Goal: Navigation & Orientation: Understand site structure

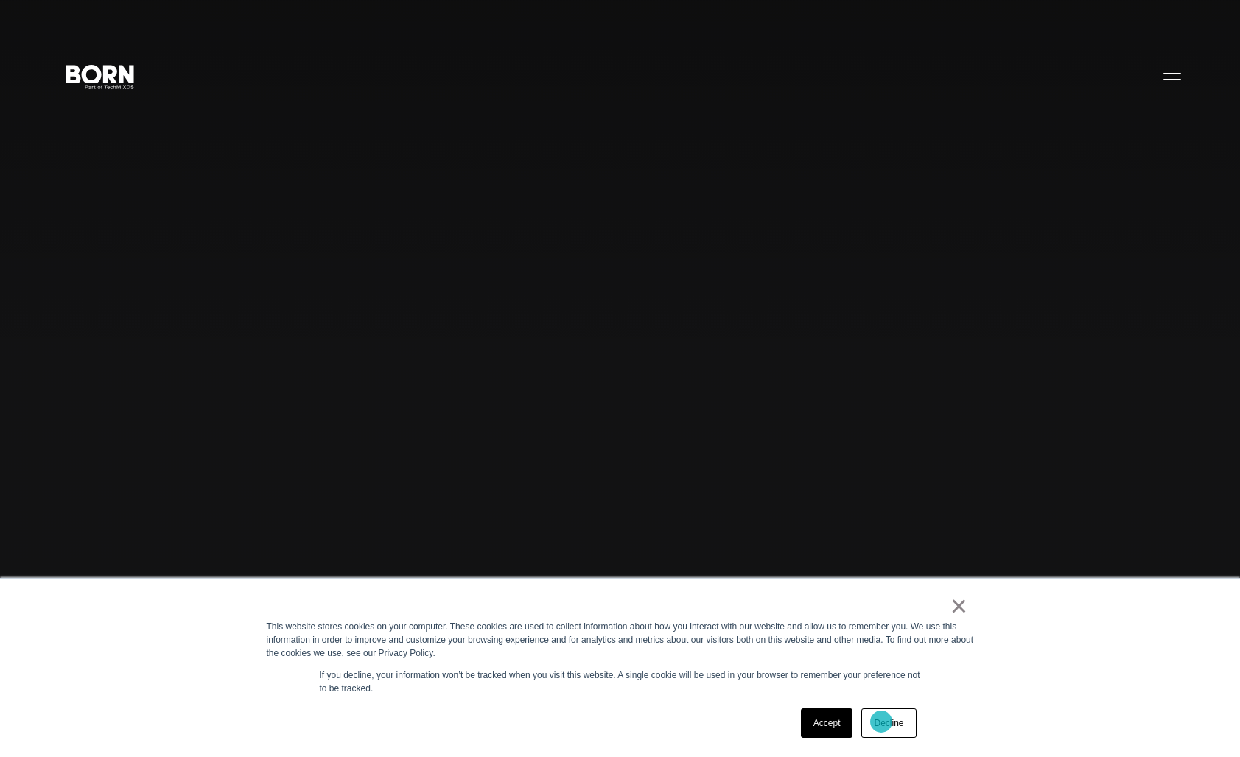
click at [881, 722] on link "Decline" at bounding box center [888, 722] width 55 height 29
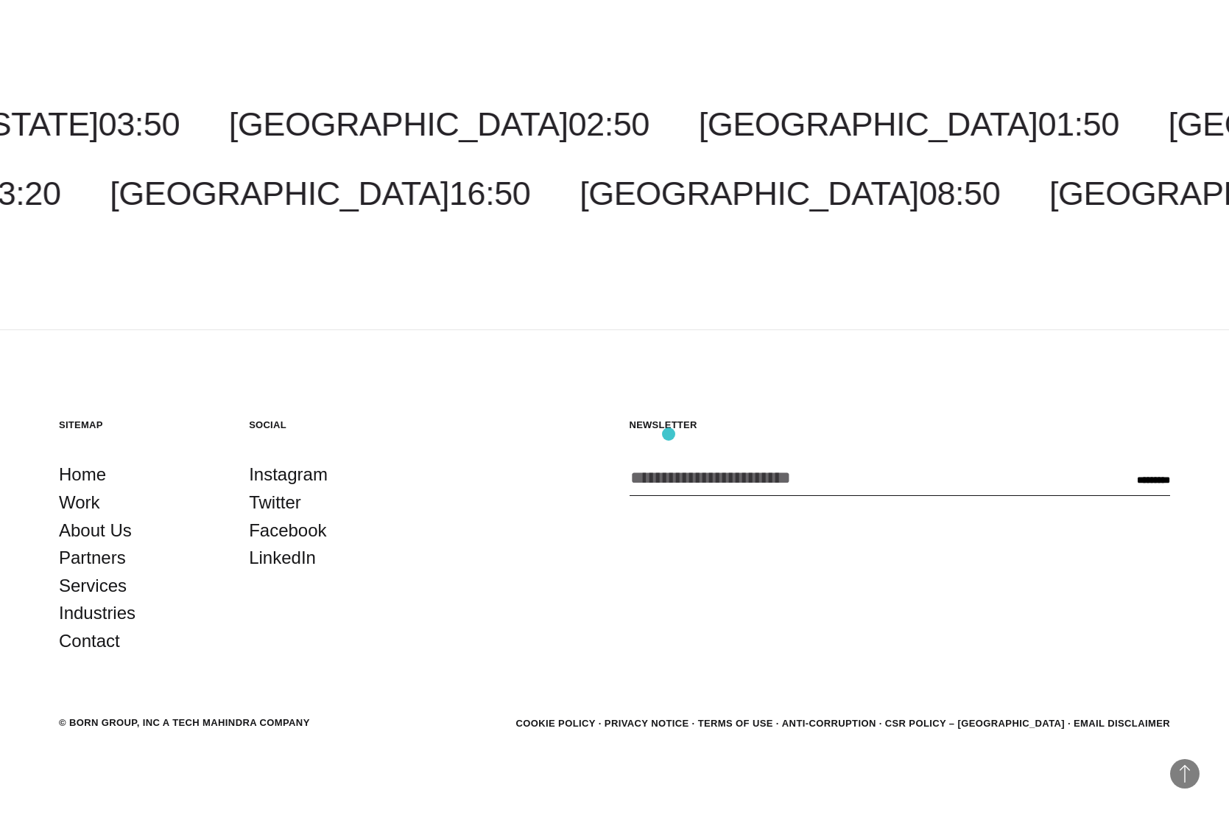
scroll to position [5370, 0]
click at [95, 533] on link "About Us" at bounding box center [95, 531] width 73 height 28
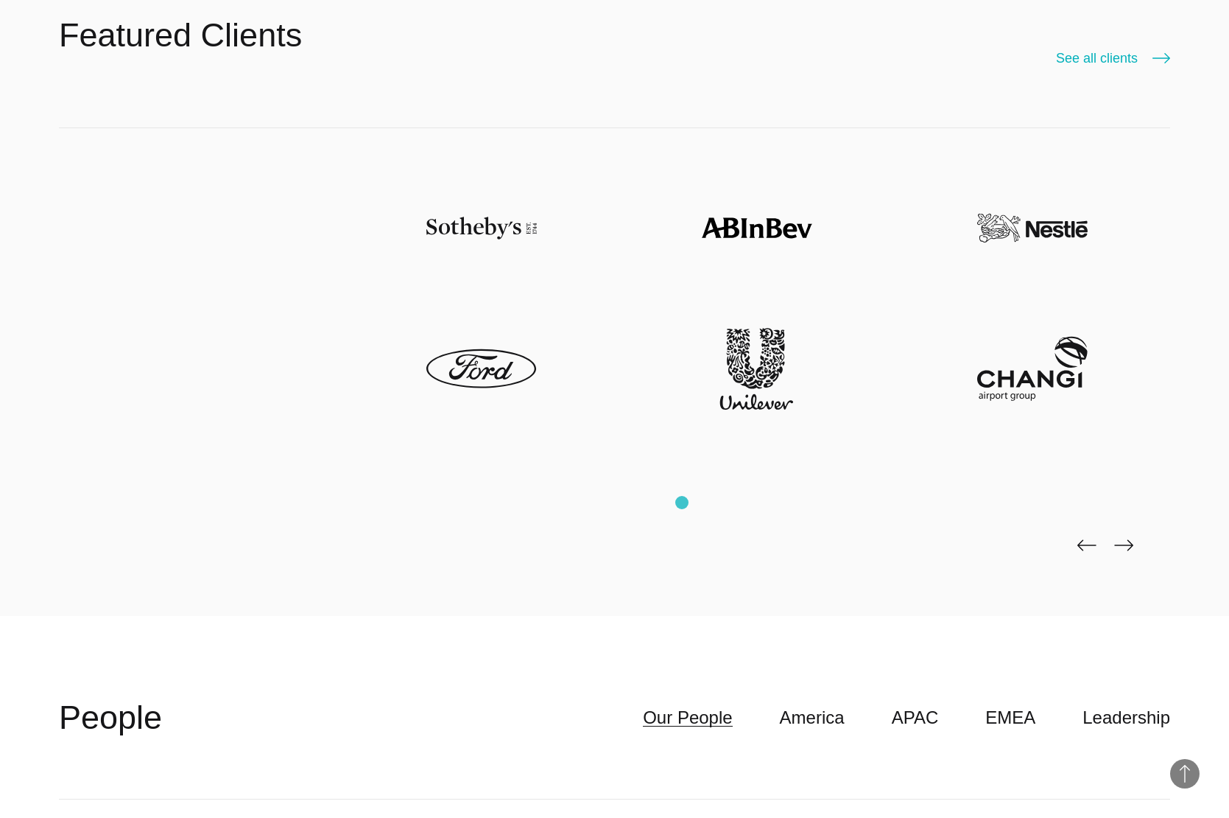
scroll to position [4345, 0]
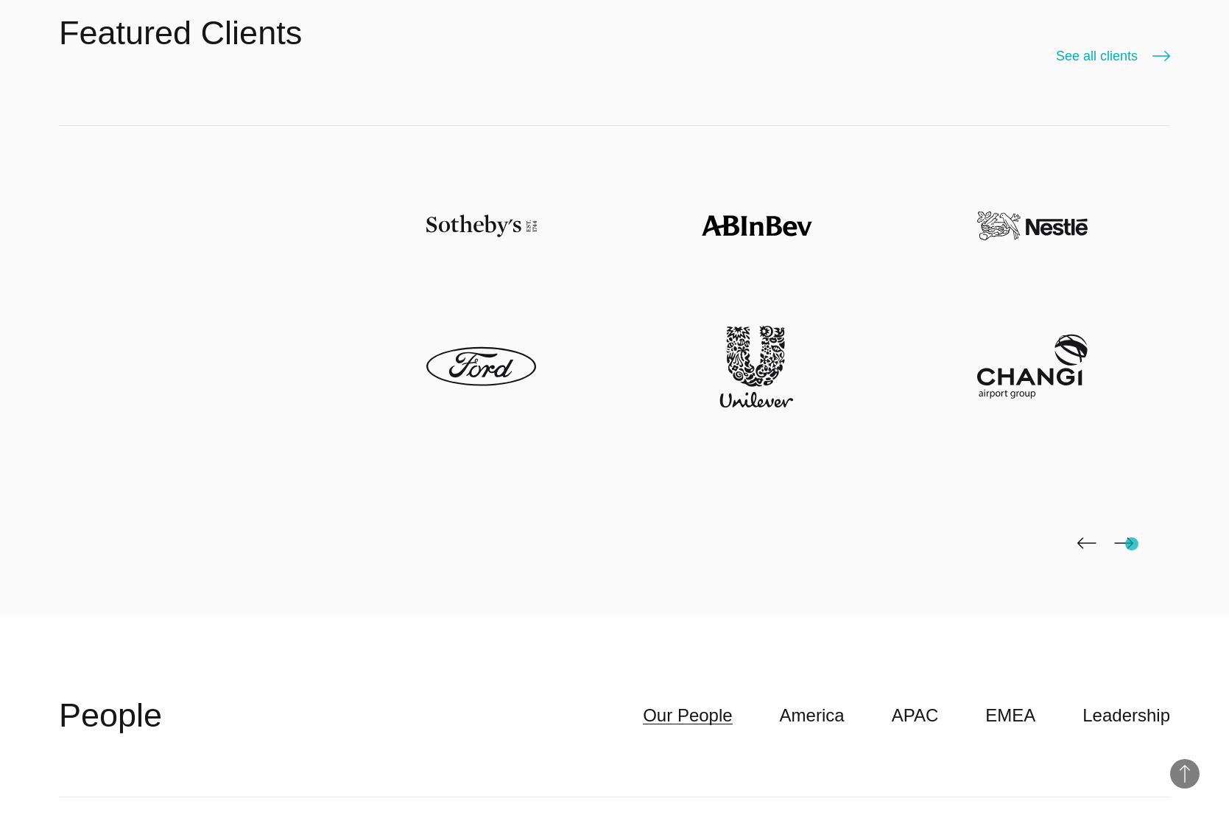
click at [1132, 544] on img at bounding box center [1124, 543] width 19 height 12
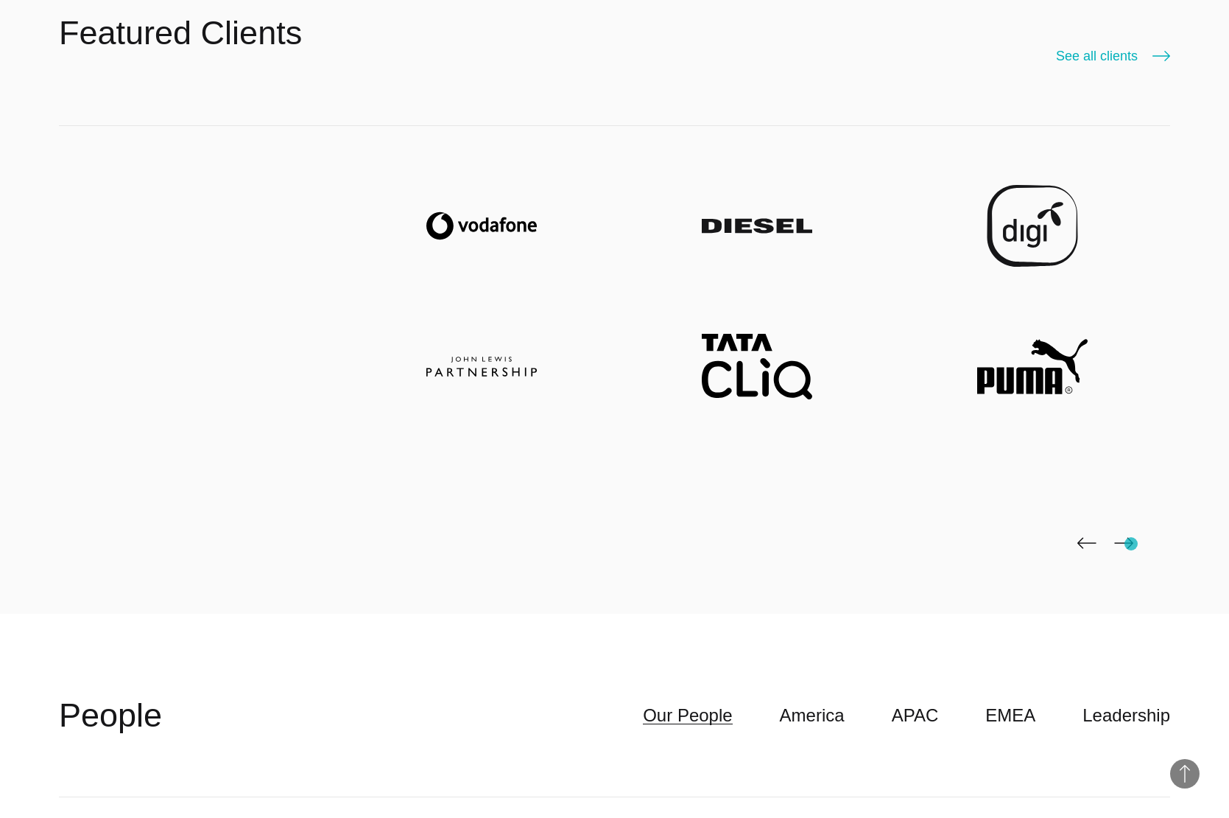
scroll to position [4347, 0]
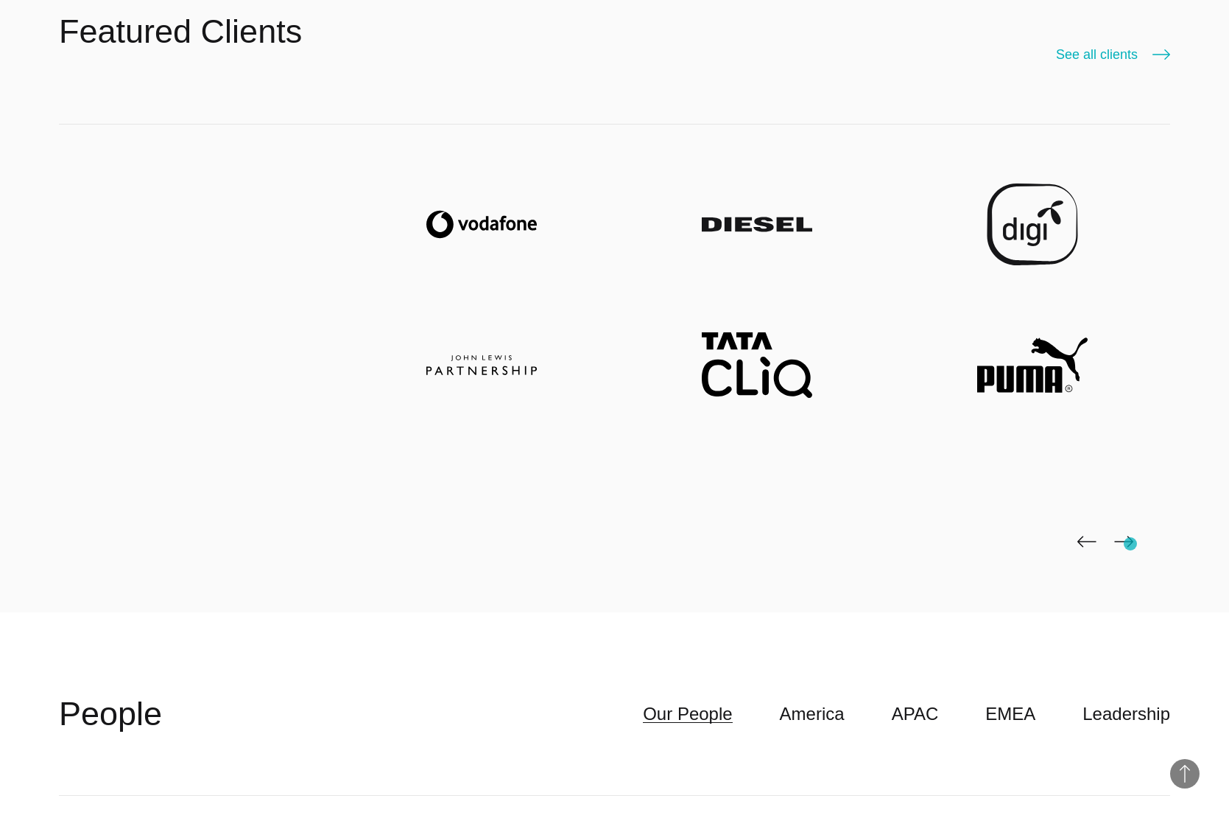
click at [1131, 544] on img at bounding box center [1124, 542] width 19 height 12
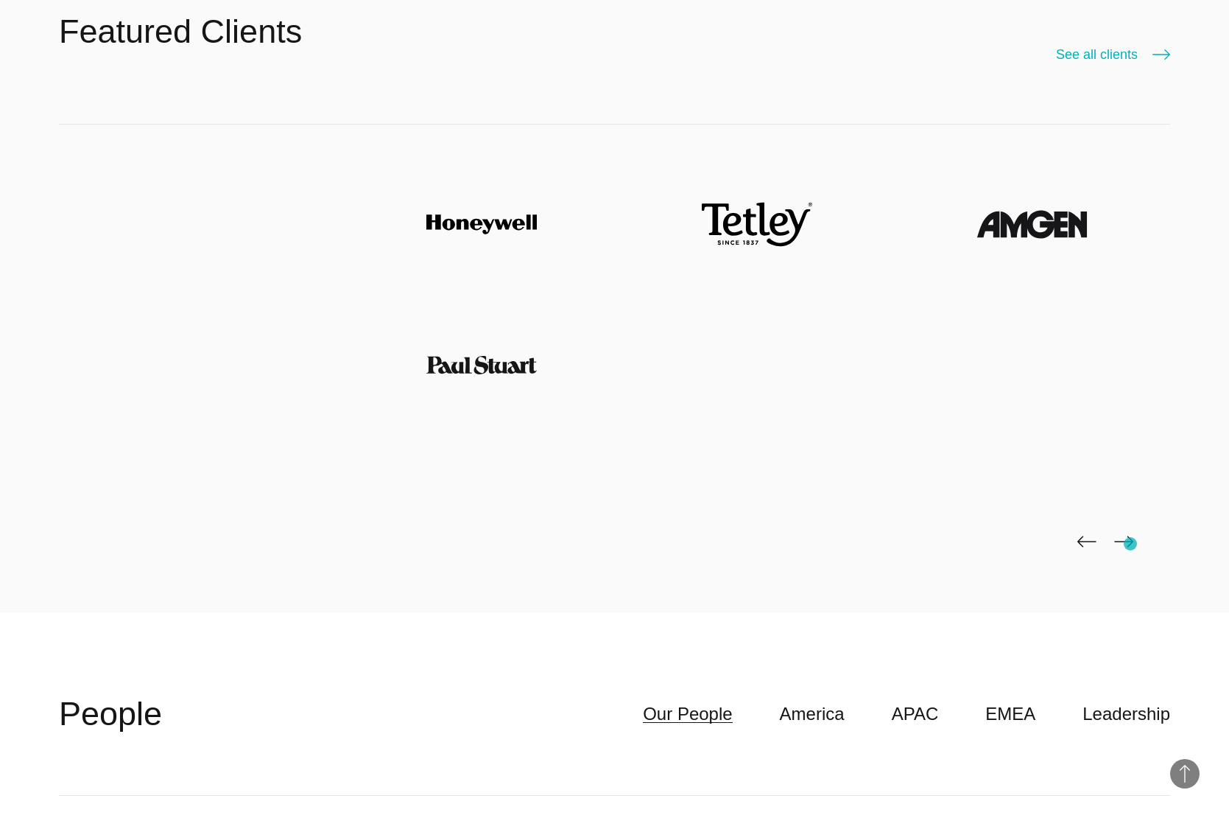
click at [1131, 544] on img at bounding box center [1124, 542] width 19 height 12
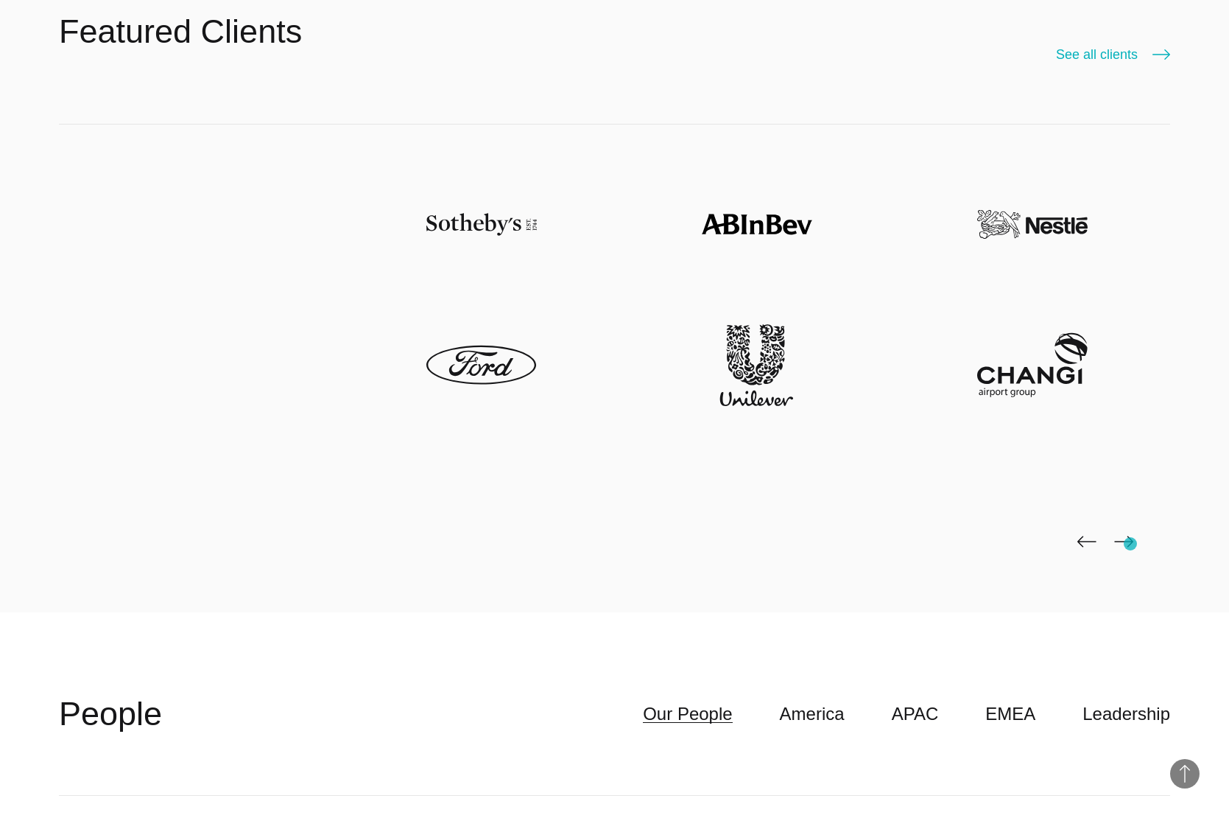
click at [1131, 544] on img at bounding box center [1124, 542] width 19 height 12
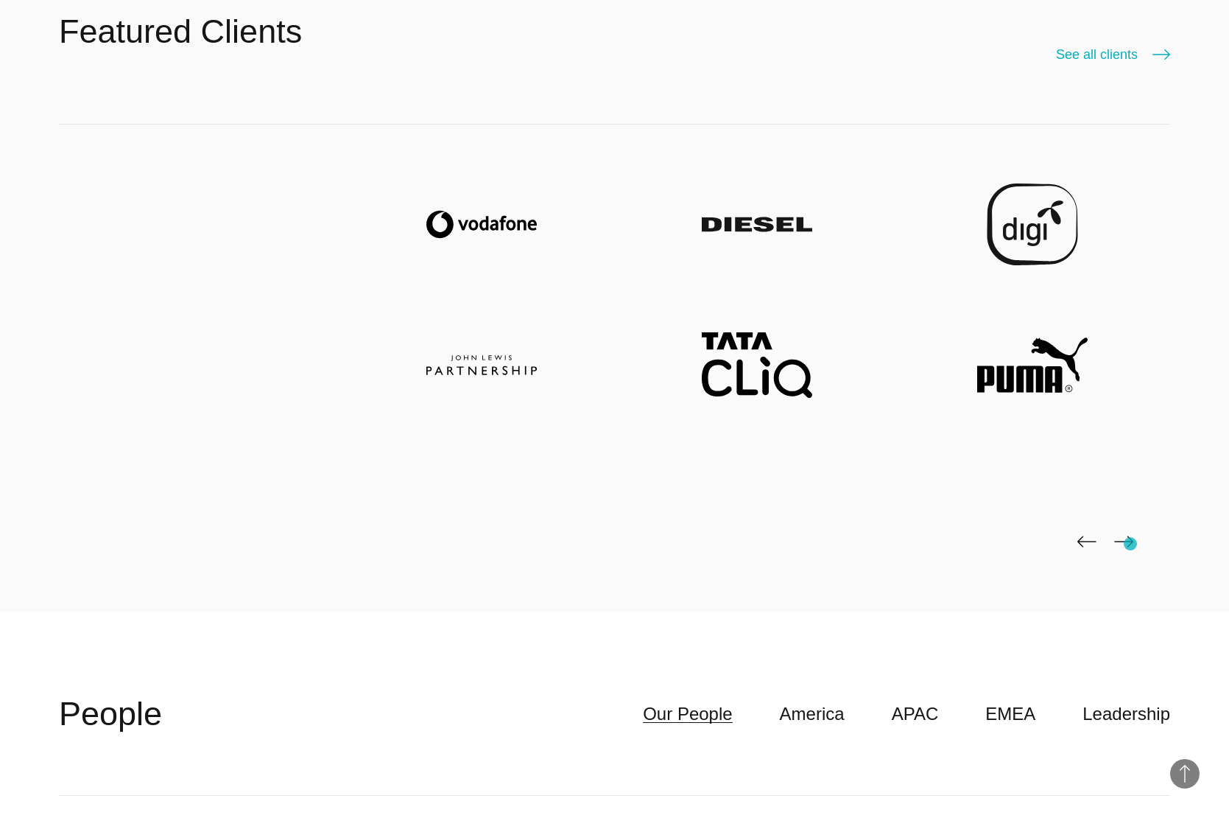
click at [1131, 544] on img at bounding box center [1124, 542] width 19 height 12
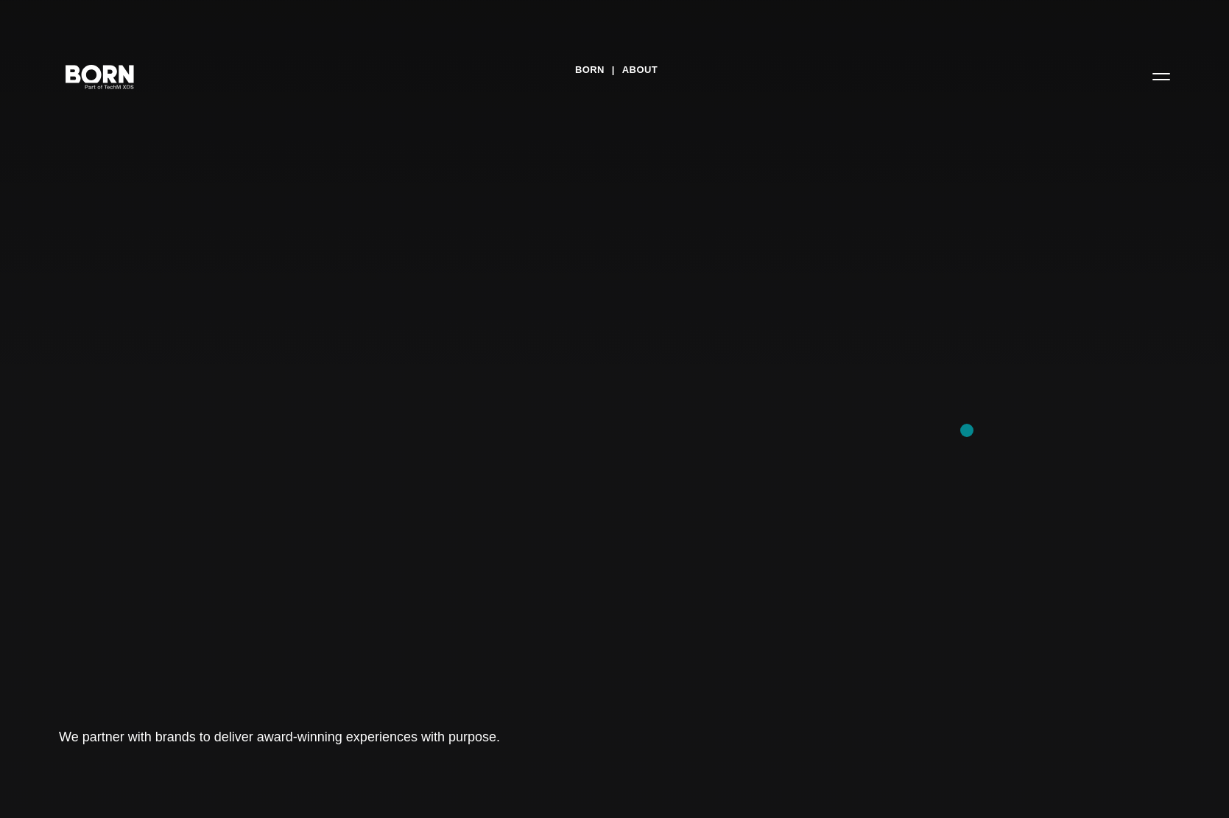
scroll to position [0, 0]
click at [1161, 75] on button "Primary Menu" at bounding box center [1161, 75] width 35 height 31
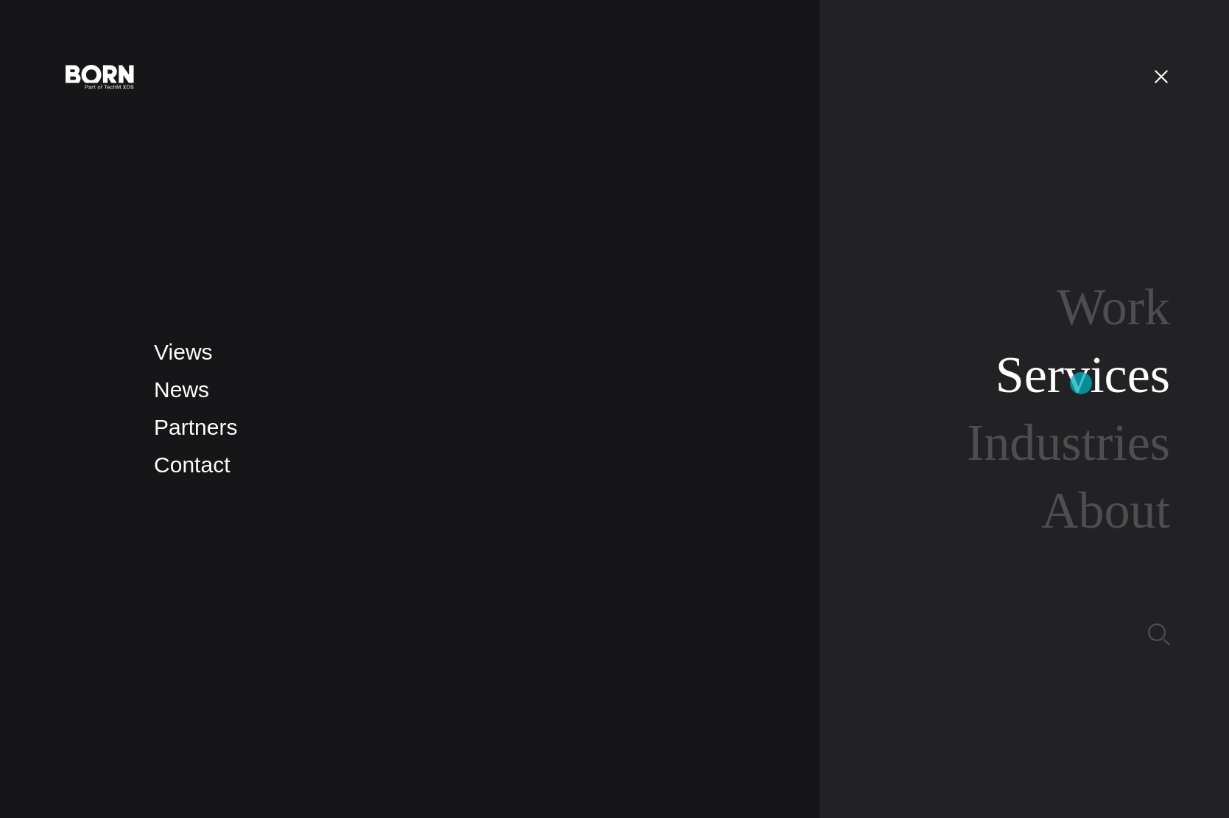
click at [1081, 383] on link "Services" at bounding box center [1083, 374] width 175 height 57
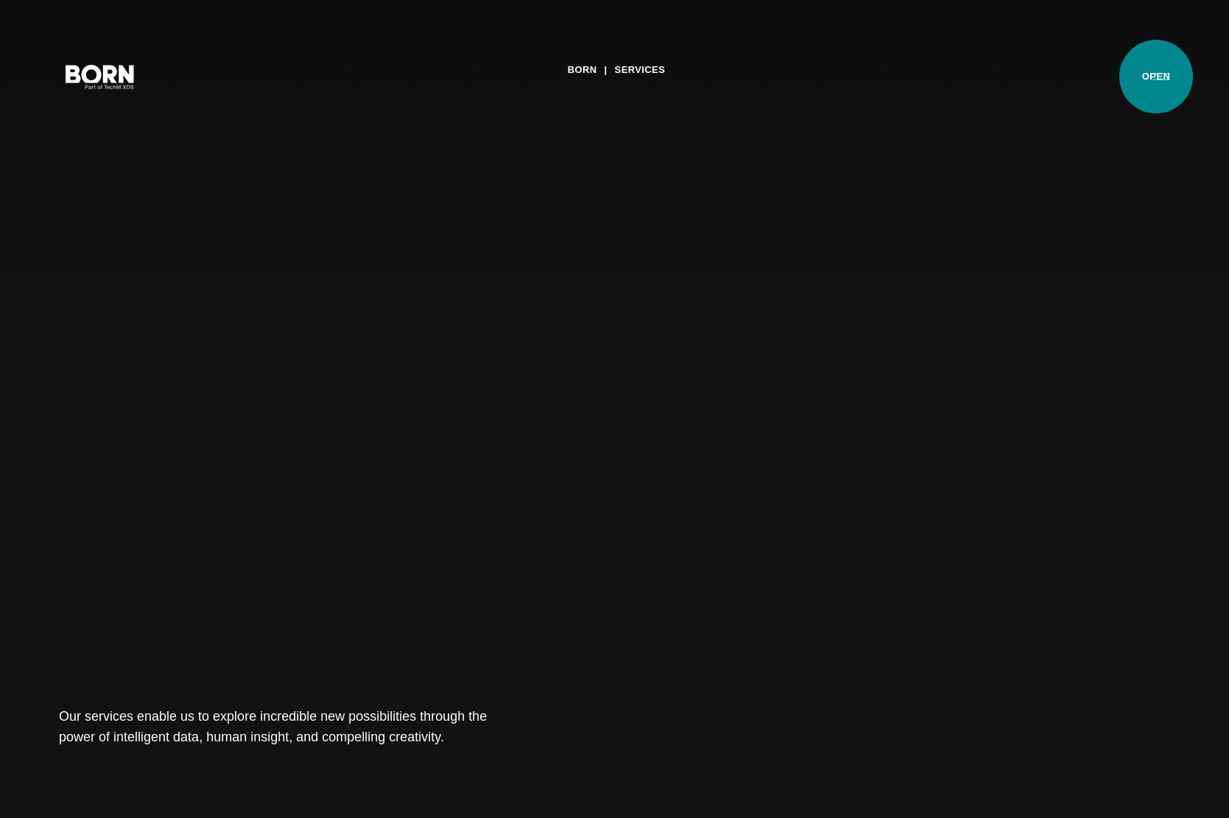
click at [1157, 77] on button "Primary Menu" at bounding box center [1161, 75] width 35 height 31
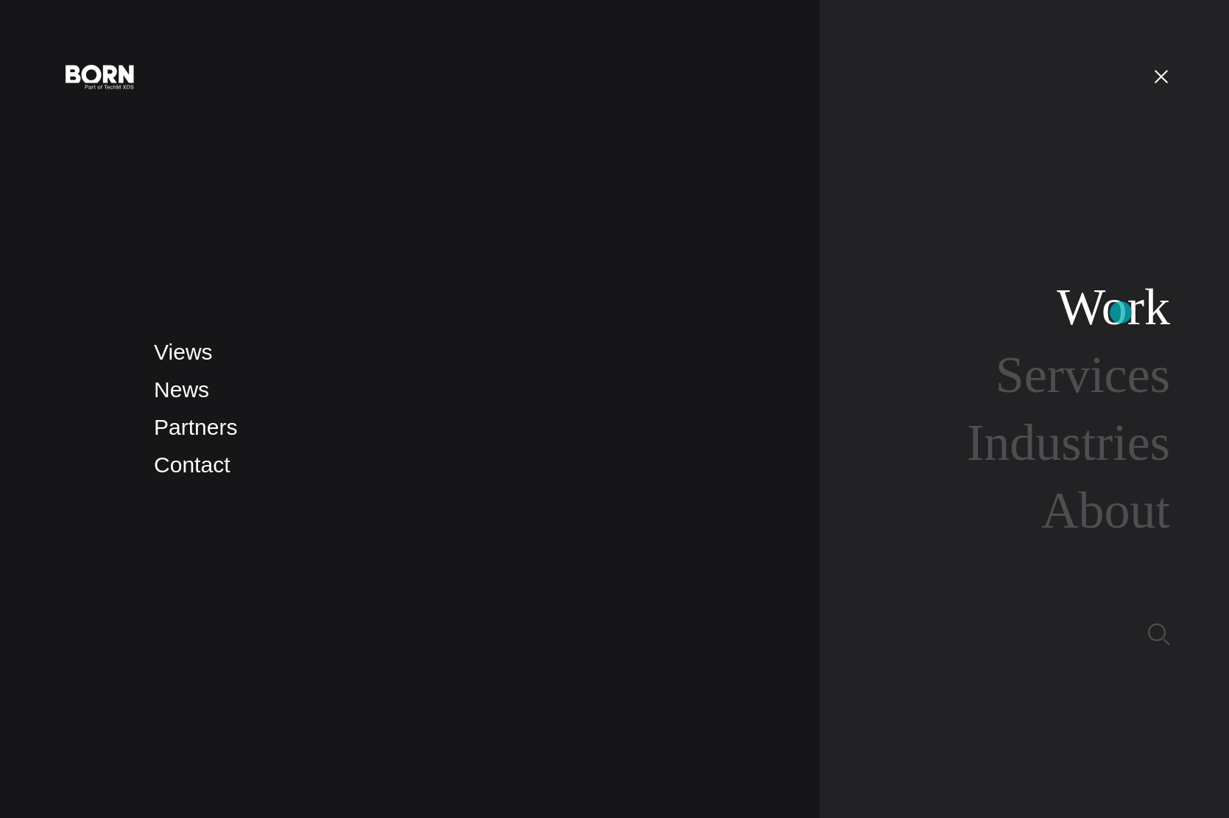
click at [1121, 312] on link "Work" at bounding box center [1113, 306] width 113 height 57
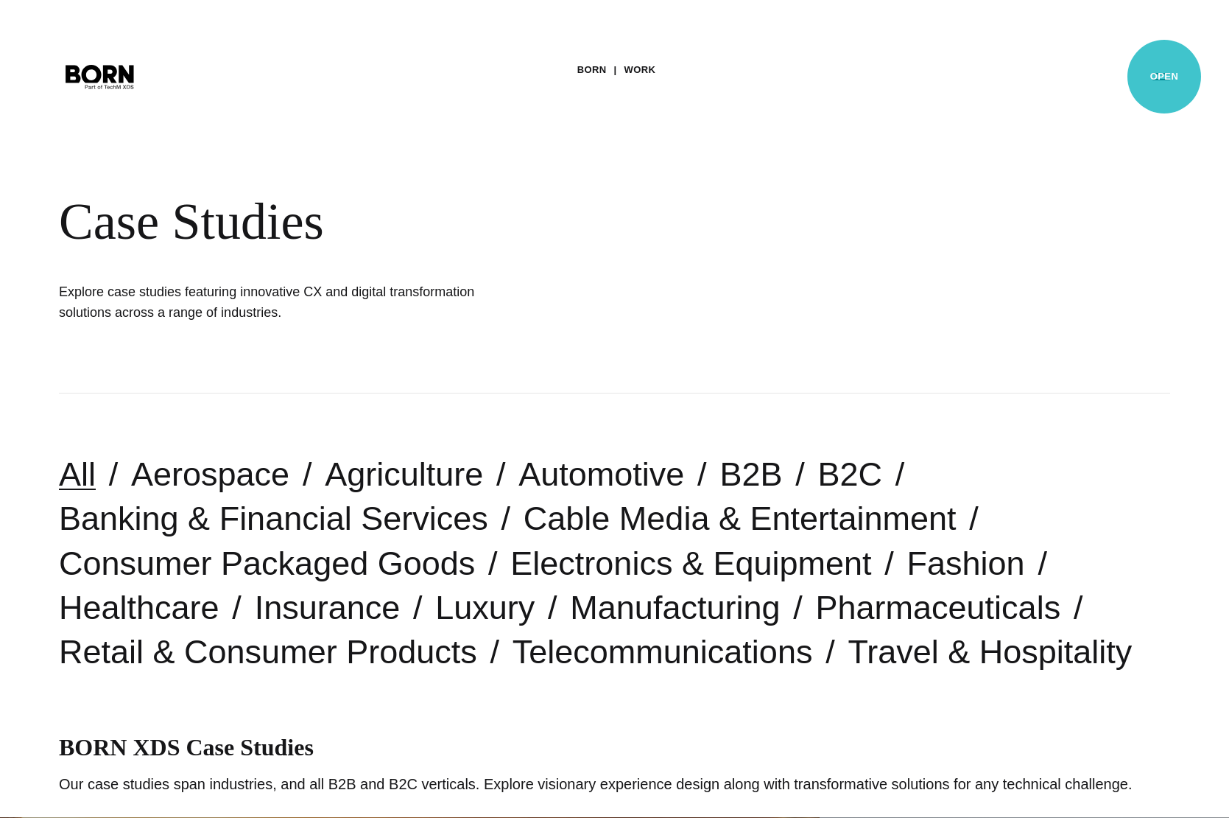
click at [1165, 77] on button "Primary Menu" at bounding box center [1161, 75] width 35 height 31
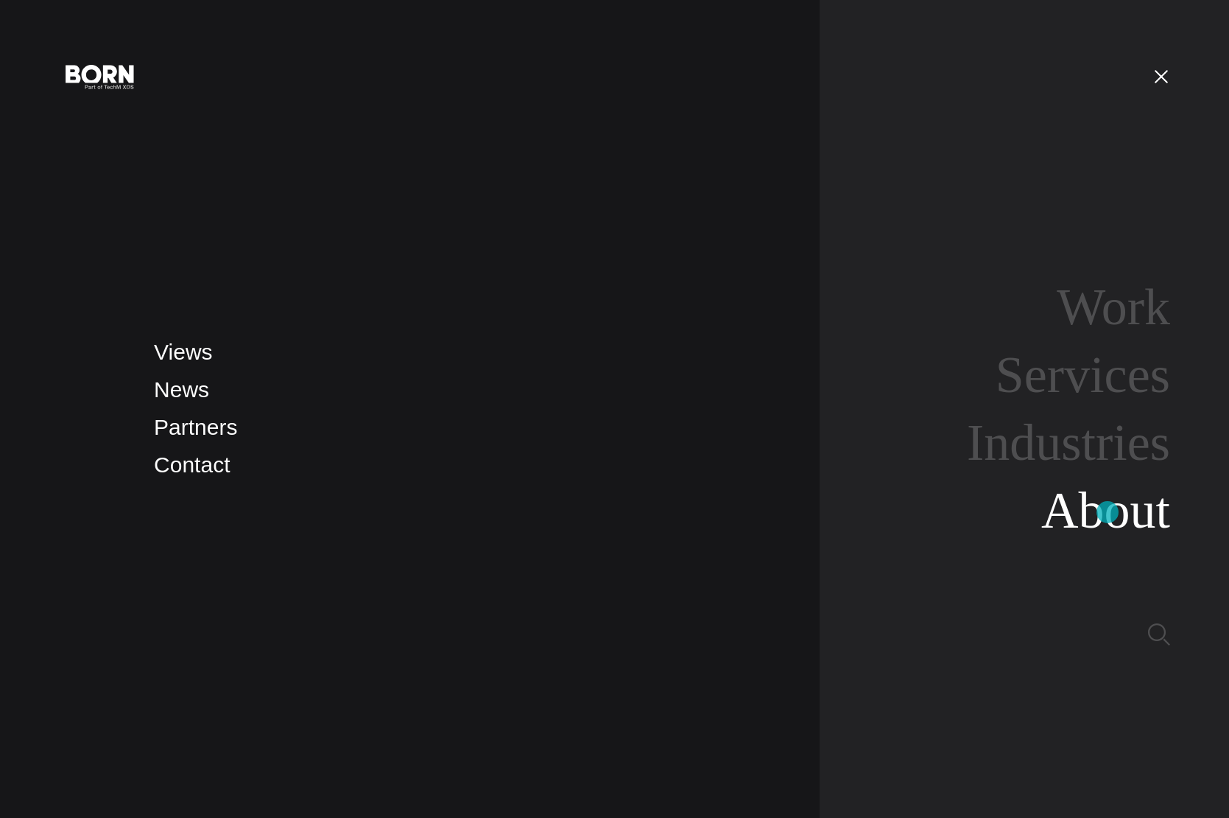
click at [1108, 512] on link "About" at bounding box center [1106, 510] width 129 height 57
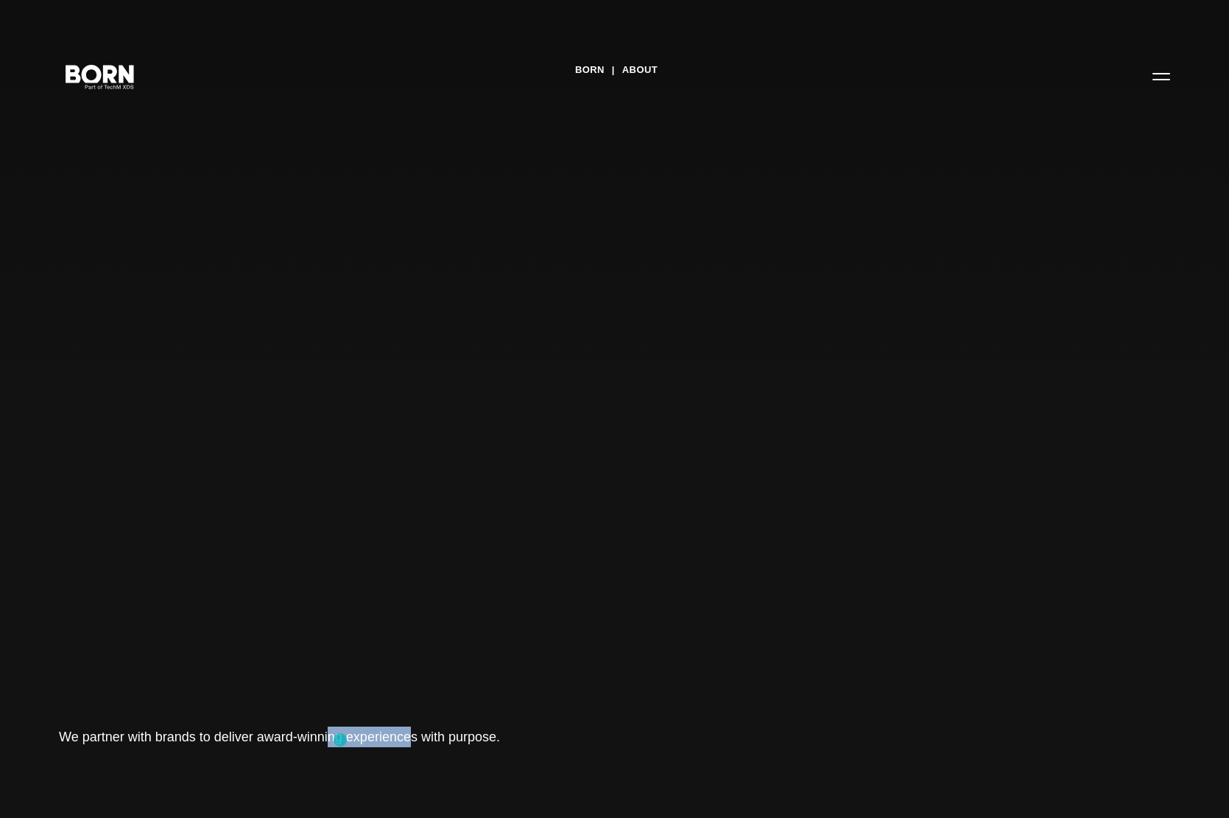
drag, startPoint x: 265, startPoint y: 737, endPoint x: 341, endPoint y: 740, distance: 76.0
click at [341, 740] on h1 "We partner with brands to deliver award-winning experiences with purpose." at bounding box center [280, 736] width 442 height 21
drag, startPoint x: 53, startPoint y: 734, endPoint x: 253, endPoint y: 736, distance: 200.4
click at [249, 737] on div "BORN About Tech Mahindra We partner with brands to deliver award-winning experi…" at bounding box center [614, 409] width 1229 height 818
click at [250, 734] on h1 "We partner with brands to deliver award-winning experiences with purpose." at bounding box center [280, 736] width 442 height 21
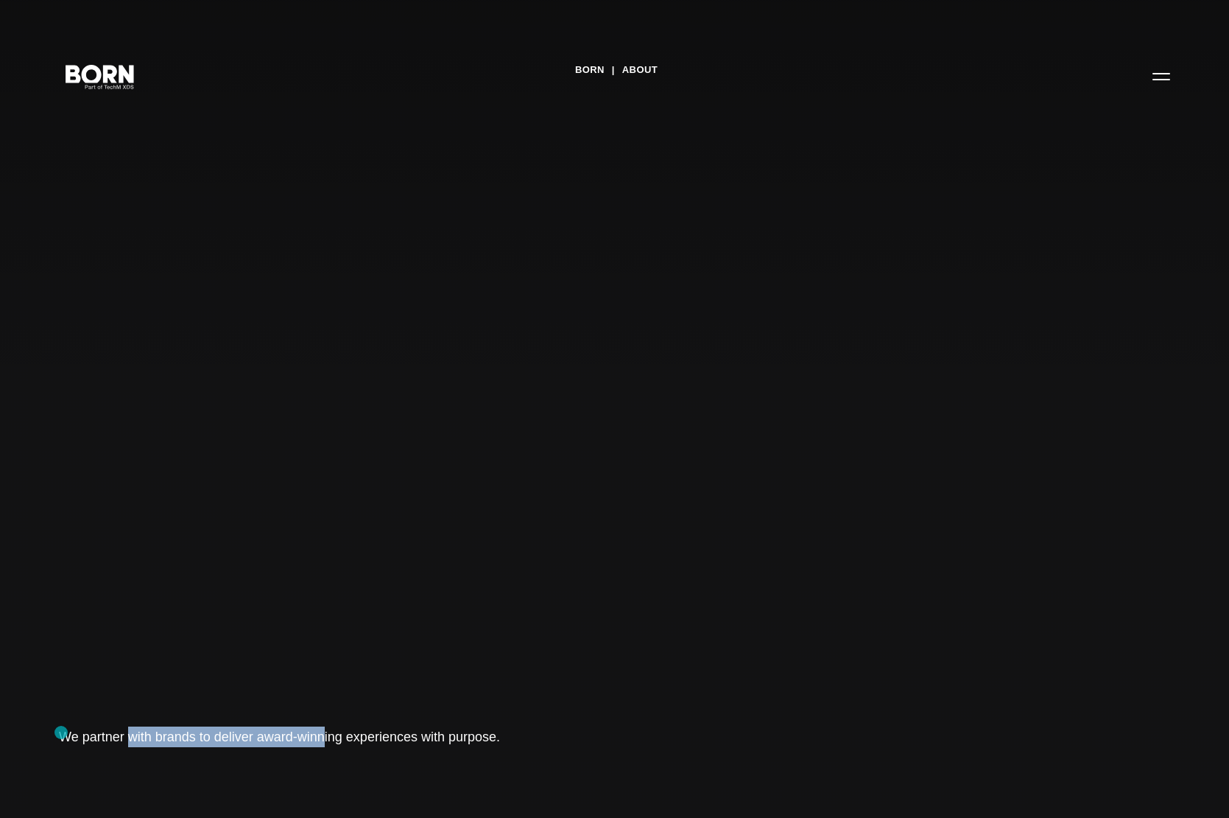
drag, startPoint x: 222, startPoint y: 737, endPoint x: 64, endPoint y: 726, distance: 158.7
click at [61, 731] on h1 "We partner with brands to deliver award-winning experiences with purpose." at bounding box center [280, 736] width 442 height 21
copy h1 "We partner with brands to deliver"
click at [1166, 80] on button "Primary Menu" at bounding box center [1161, 75] width 35 height 31
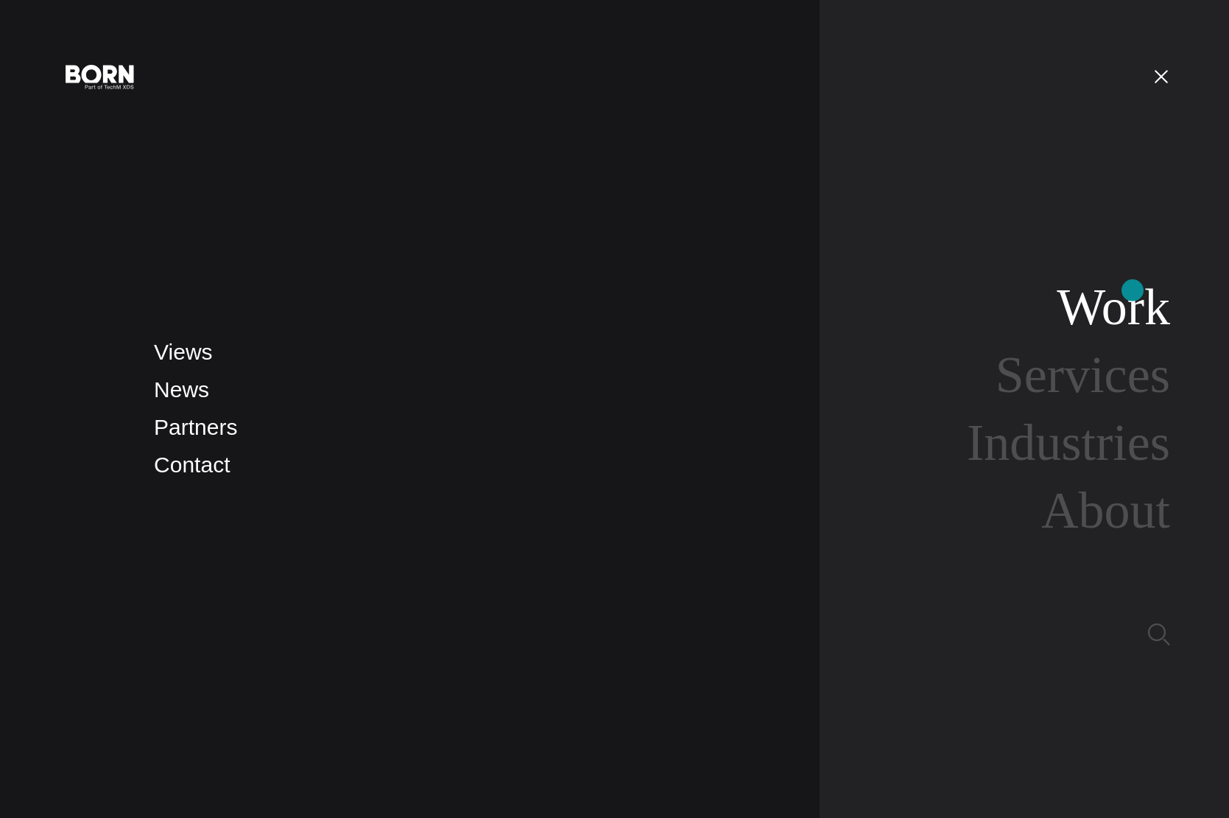
click at [1133, 292] on link "Work" at bounding box center [1113, 306] width 113 height 57
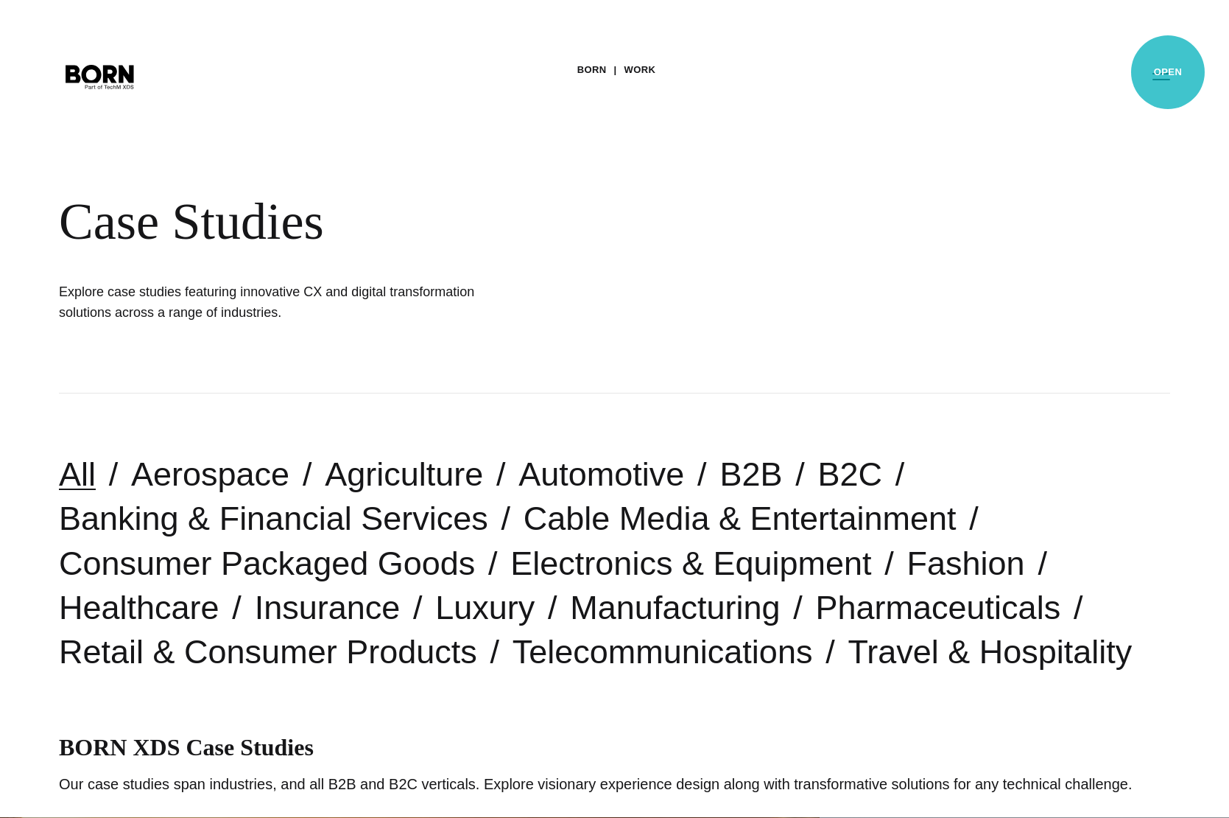
click at [1168, 71] on button "Primary Menu" at bounding box center [1161, 75] width 35 height 31
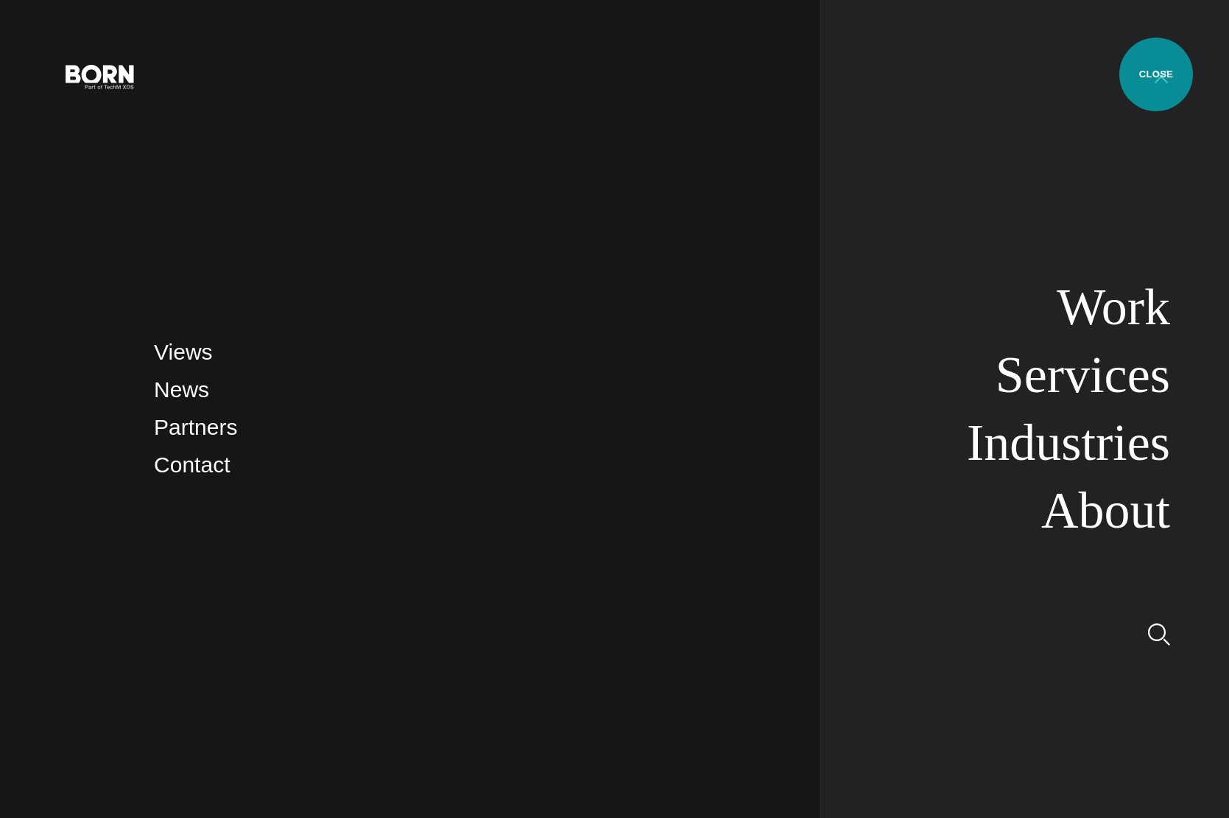
click at [1157, 74] on button "Primary Menu" at bounding box center [1161, 75] width 35 height 31
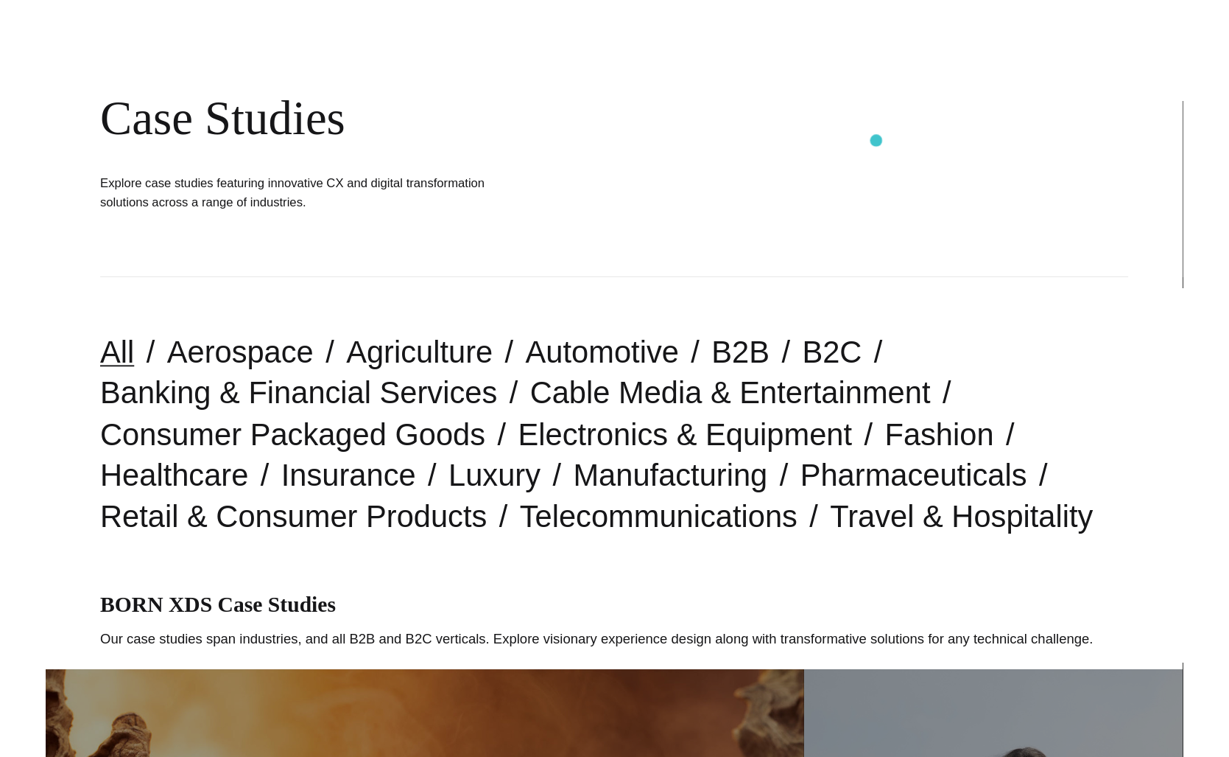
scroll to position [99, 0]
